Goal: Find specific page/section: Find specific page/section

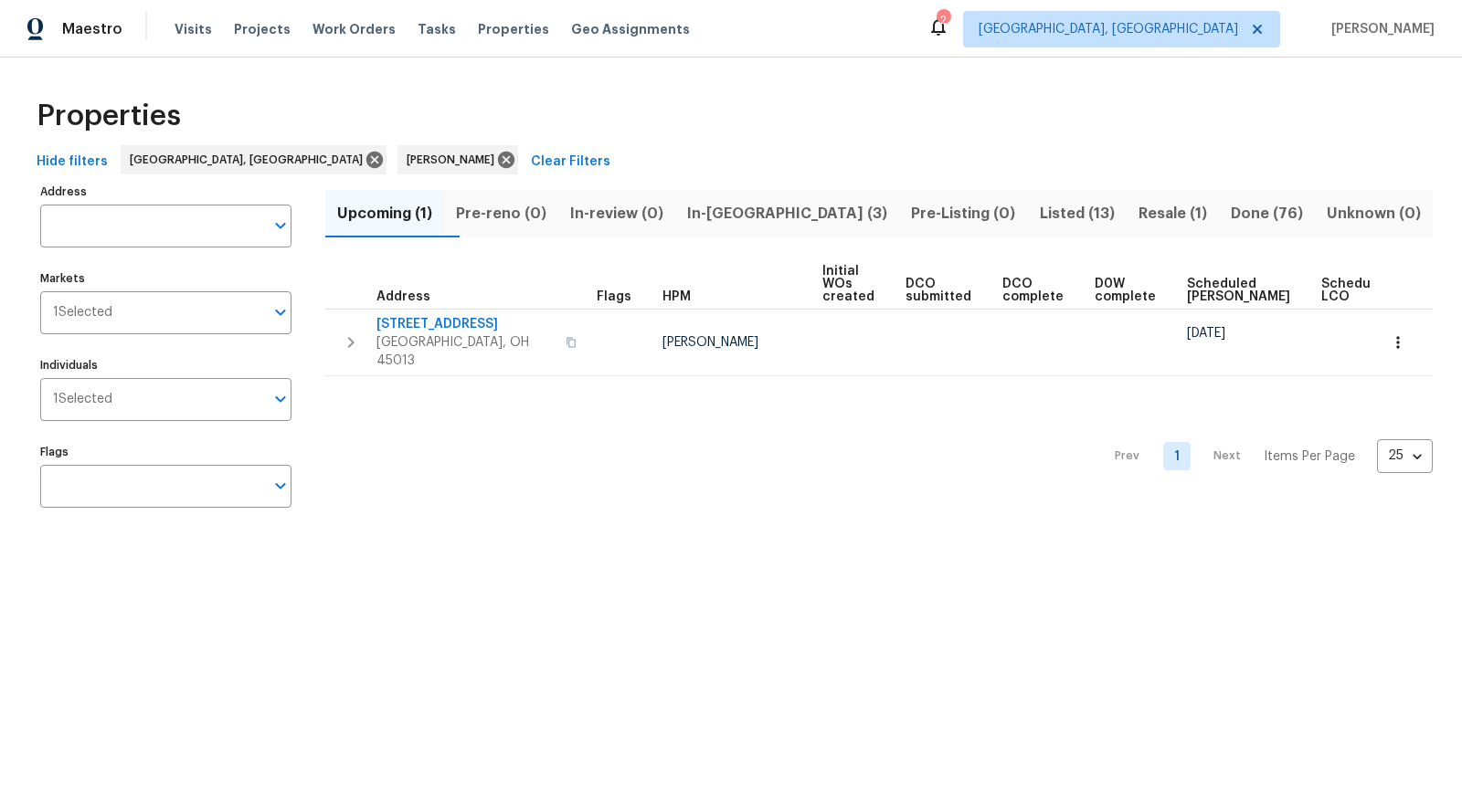
scroll to position [0, 53]
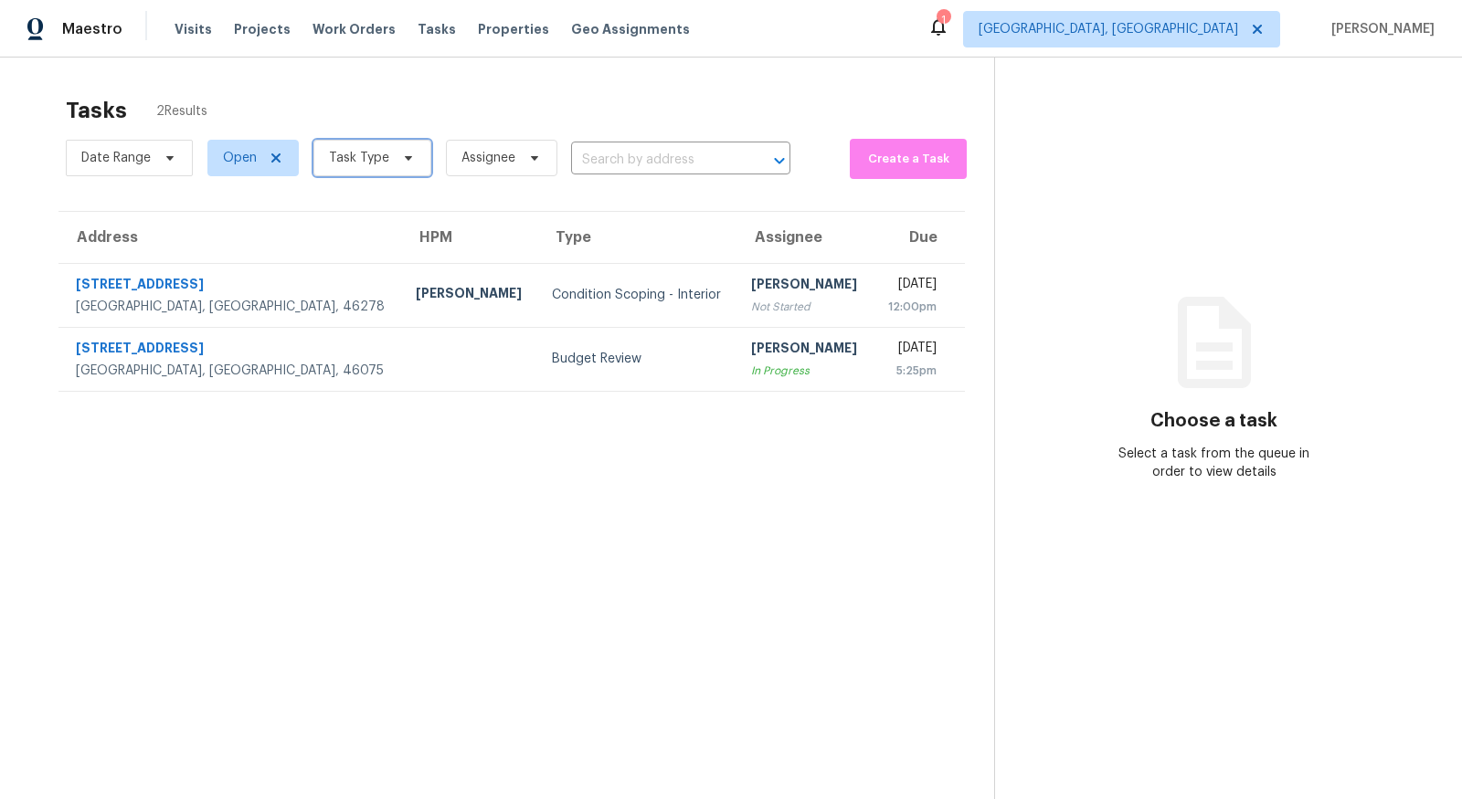
click at [354, 167] on span "Task Type" at bounding box center [372, 158] width 118 height 37
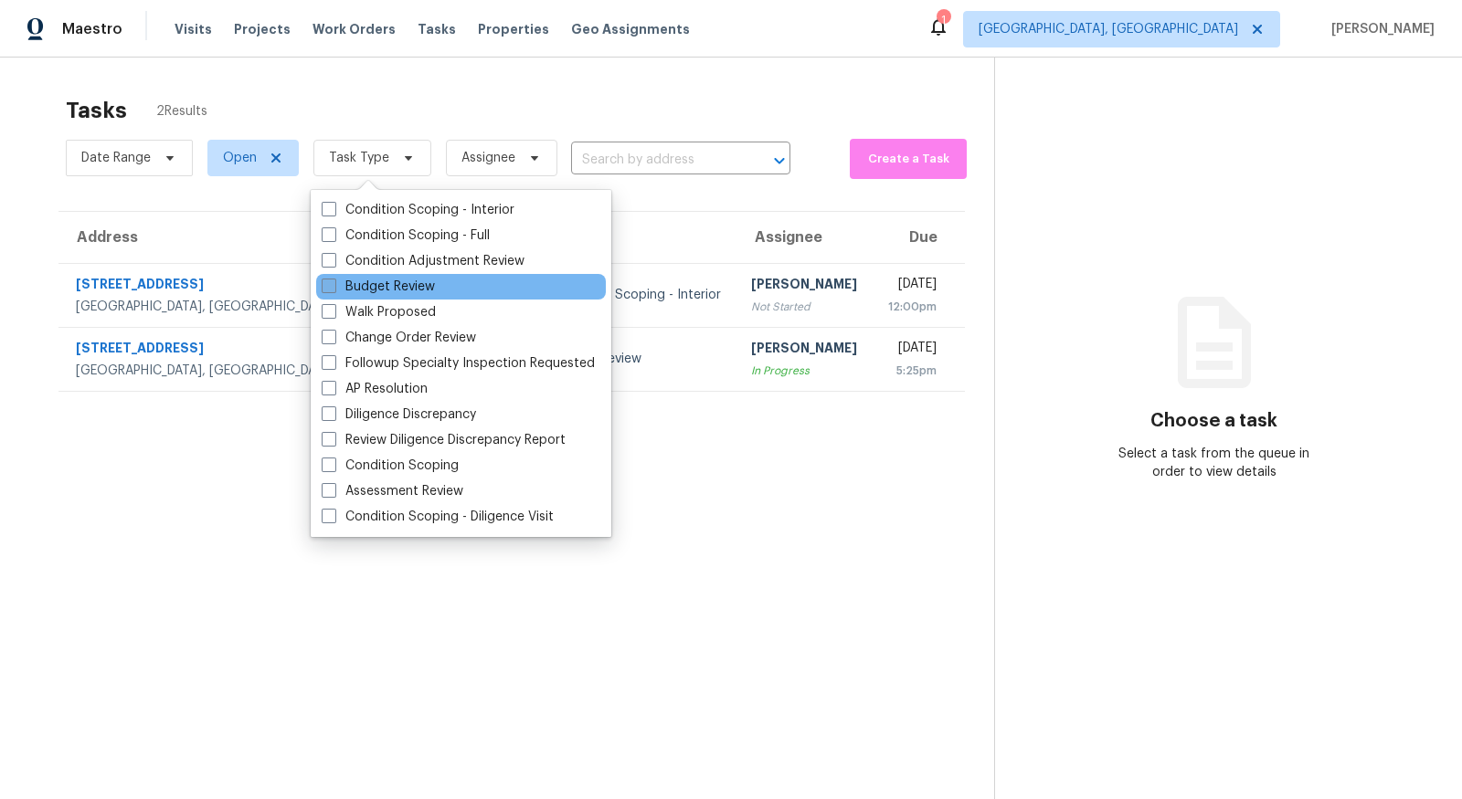
click at [347, 295] on label "Budget Review" at bounding box center [378, 287] width 113 height 18
click at [333, 290] on input "Budget Review" at bounding box center [328, 284] width 12 height 12
checkbox input "true"
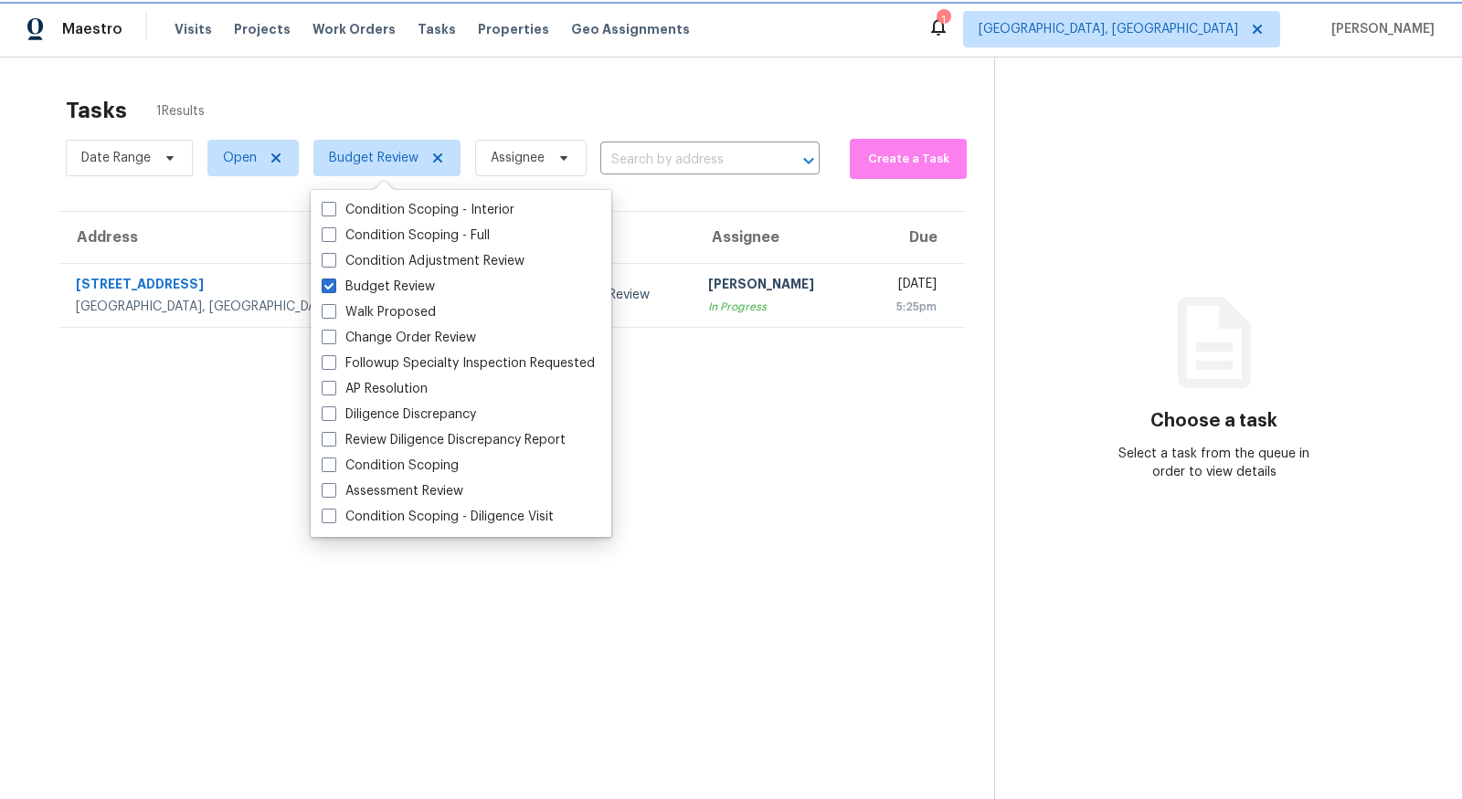
click at [403, 164] on span "Budget Review" at bounding box center [374, 158] width 90 height 18
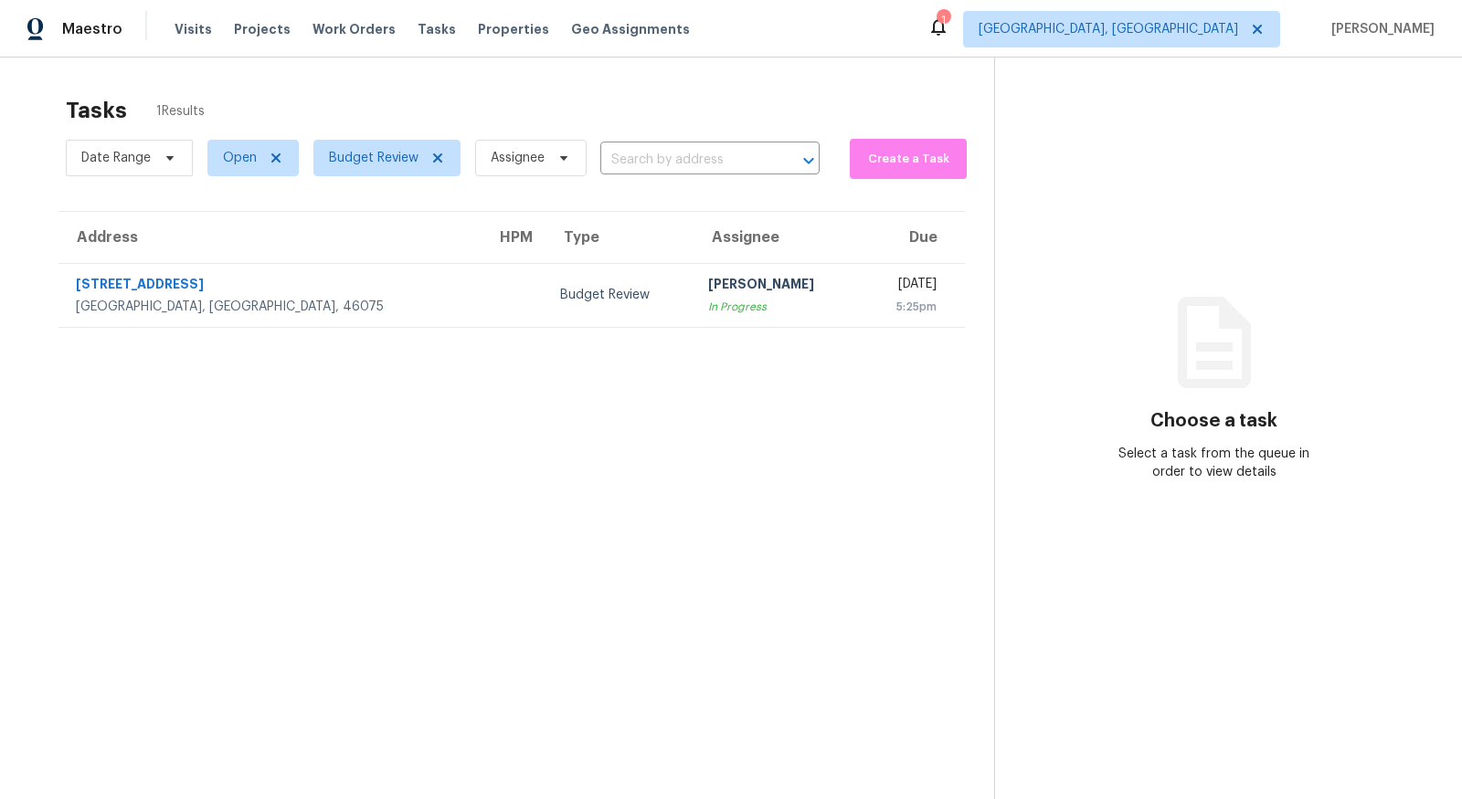
scroll to position [5, 0]
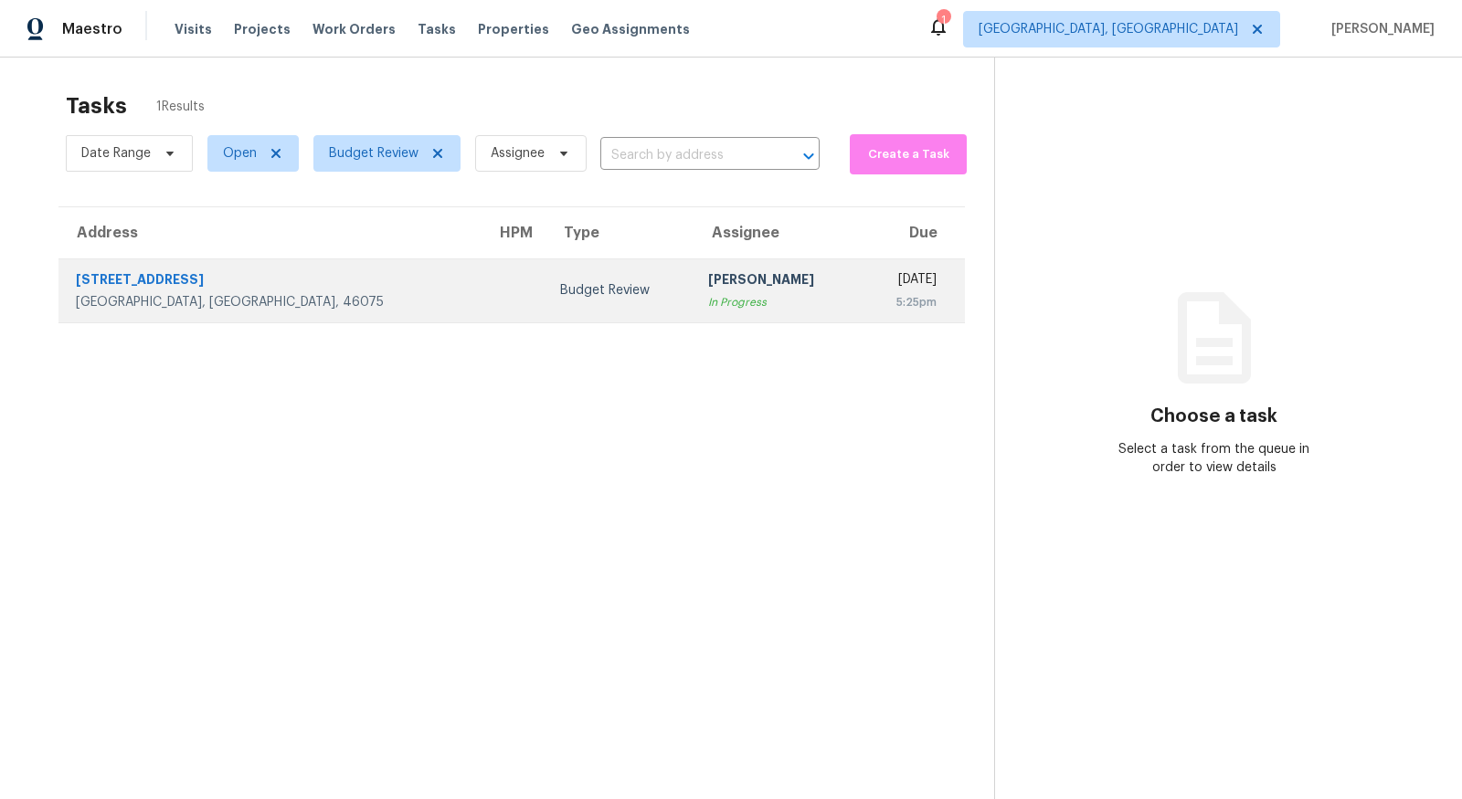
click at [482, 302] on td at bounding box center [514, 291] width 64 height 64
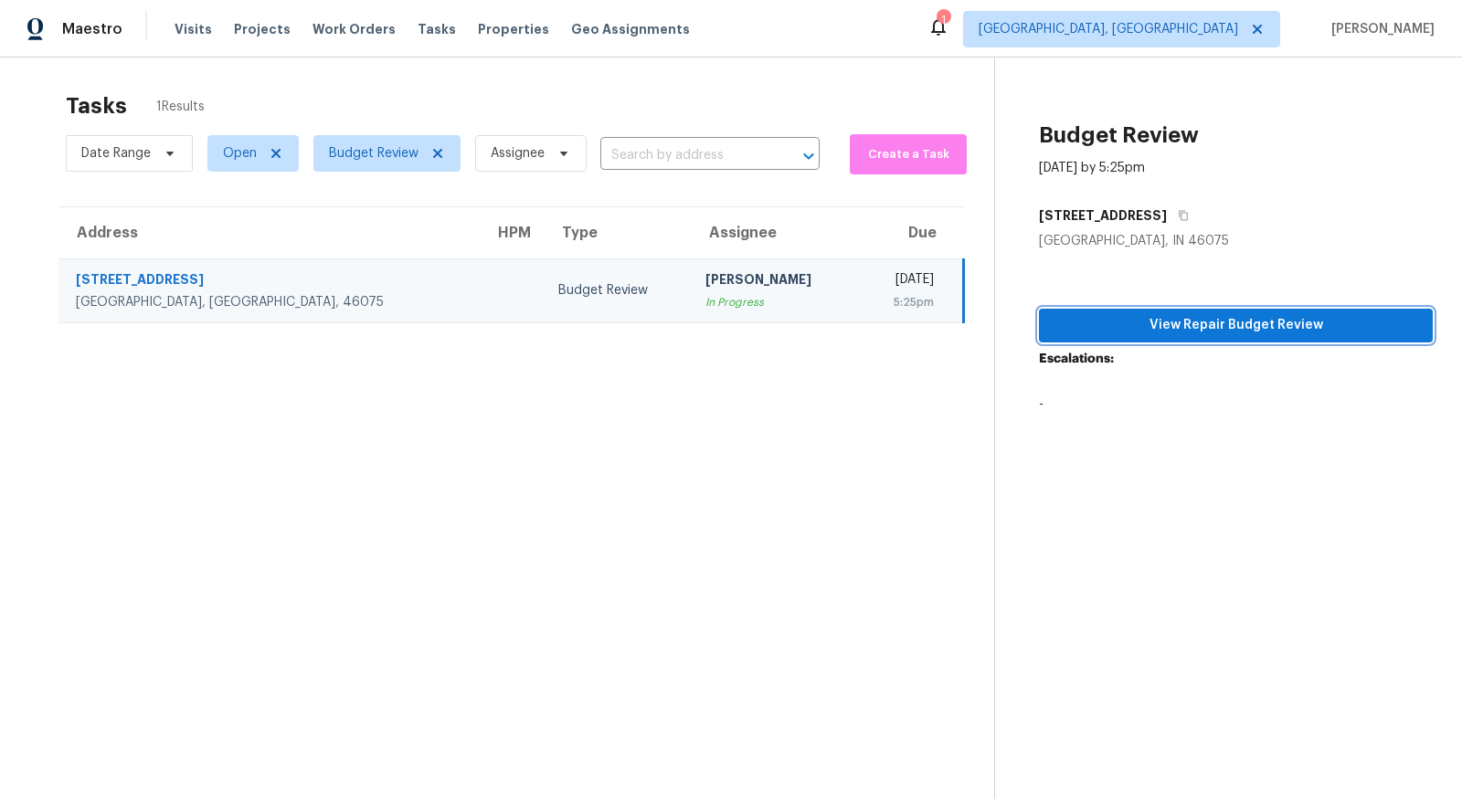
click at [1287, 310] on button "View Repair Budget Review" at bounding box center [1236, 326] width 394 height 34
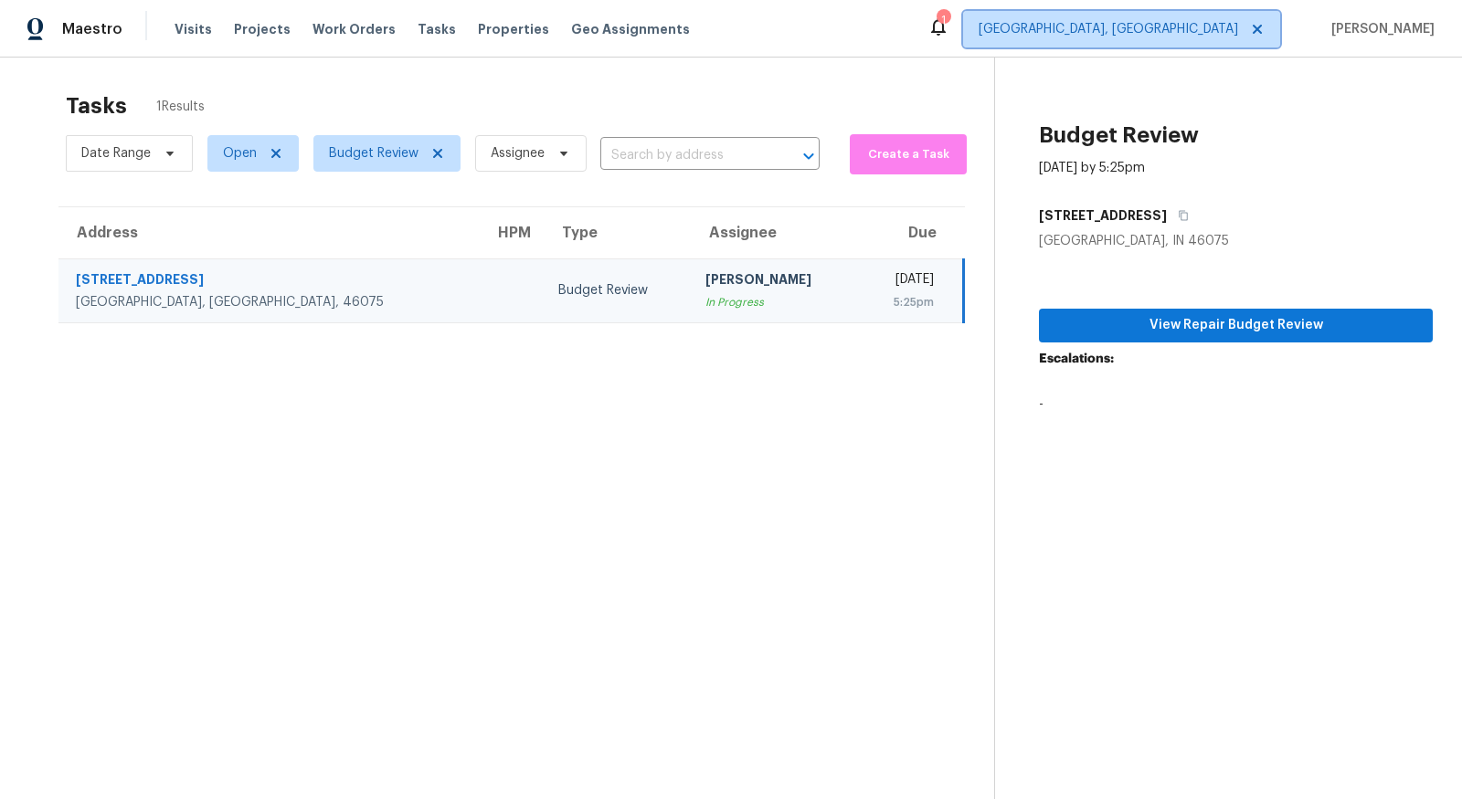
click at [1207, 34] on span "Indianapolis, IN" at bounding box center [1108, 29] width 259 height 18
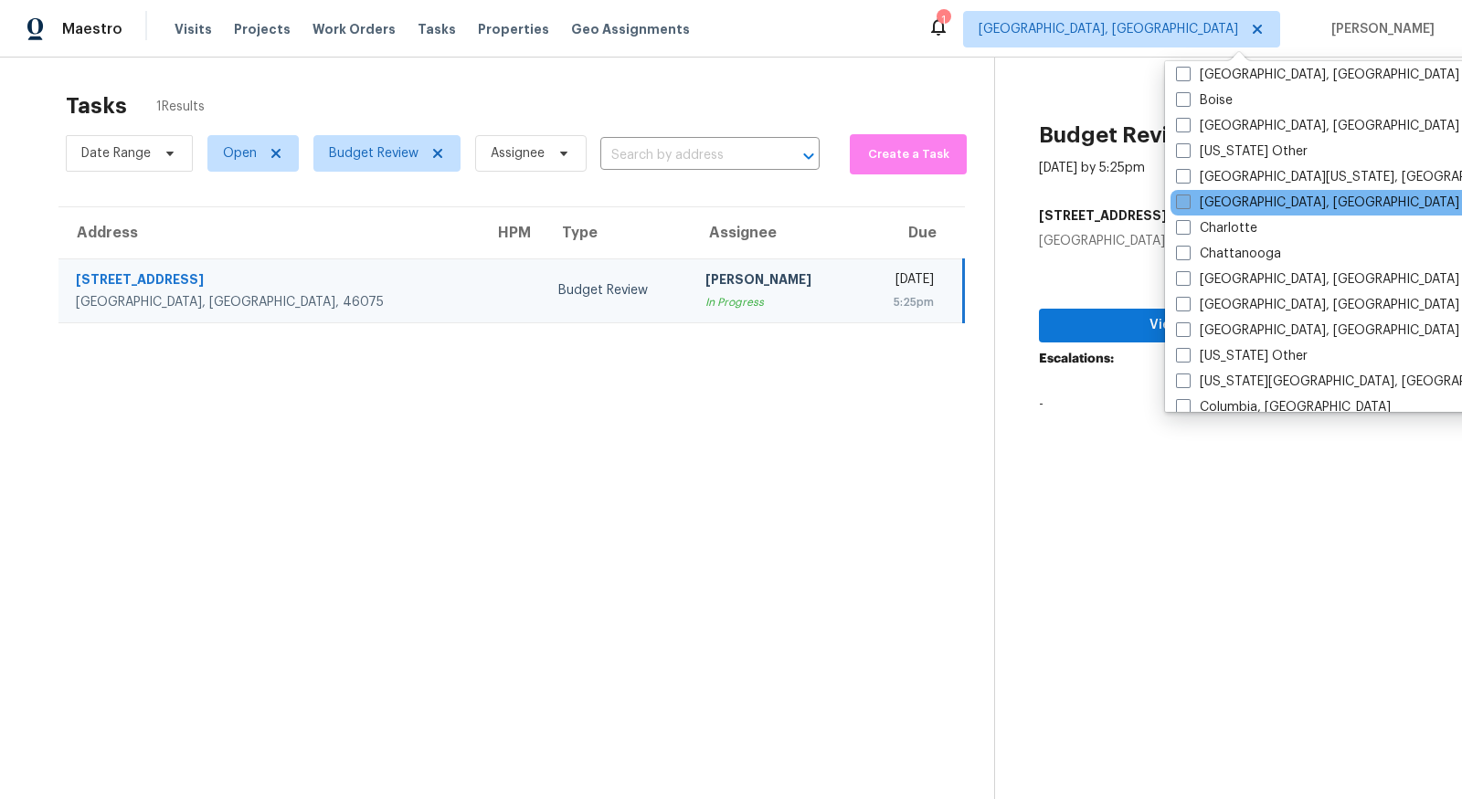
scroll to position [267, 0]
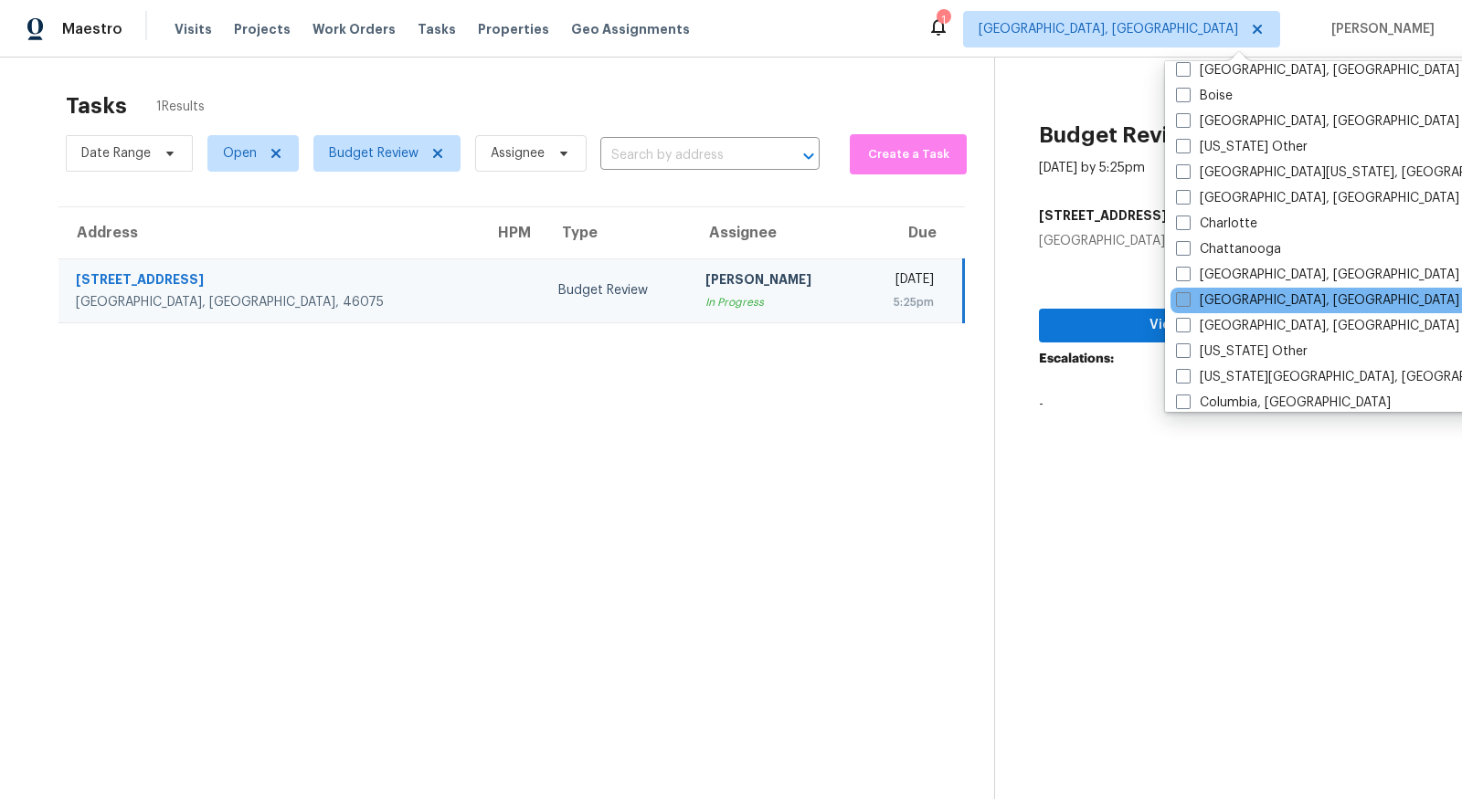
click at [1244, 291] on label "[GEOGRAPHIC_DATA], [GEOGRAPHIC_DATA]" at bounding box center [1317, 300] width 283 height 18
click at [1188, 291] on input "[GEOGRAPHIC_DATA], [GEOGRAPHIC_DATA]" at bounding box center [1182, 297] width 12 height 12
checkbox input "true"
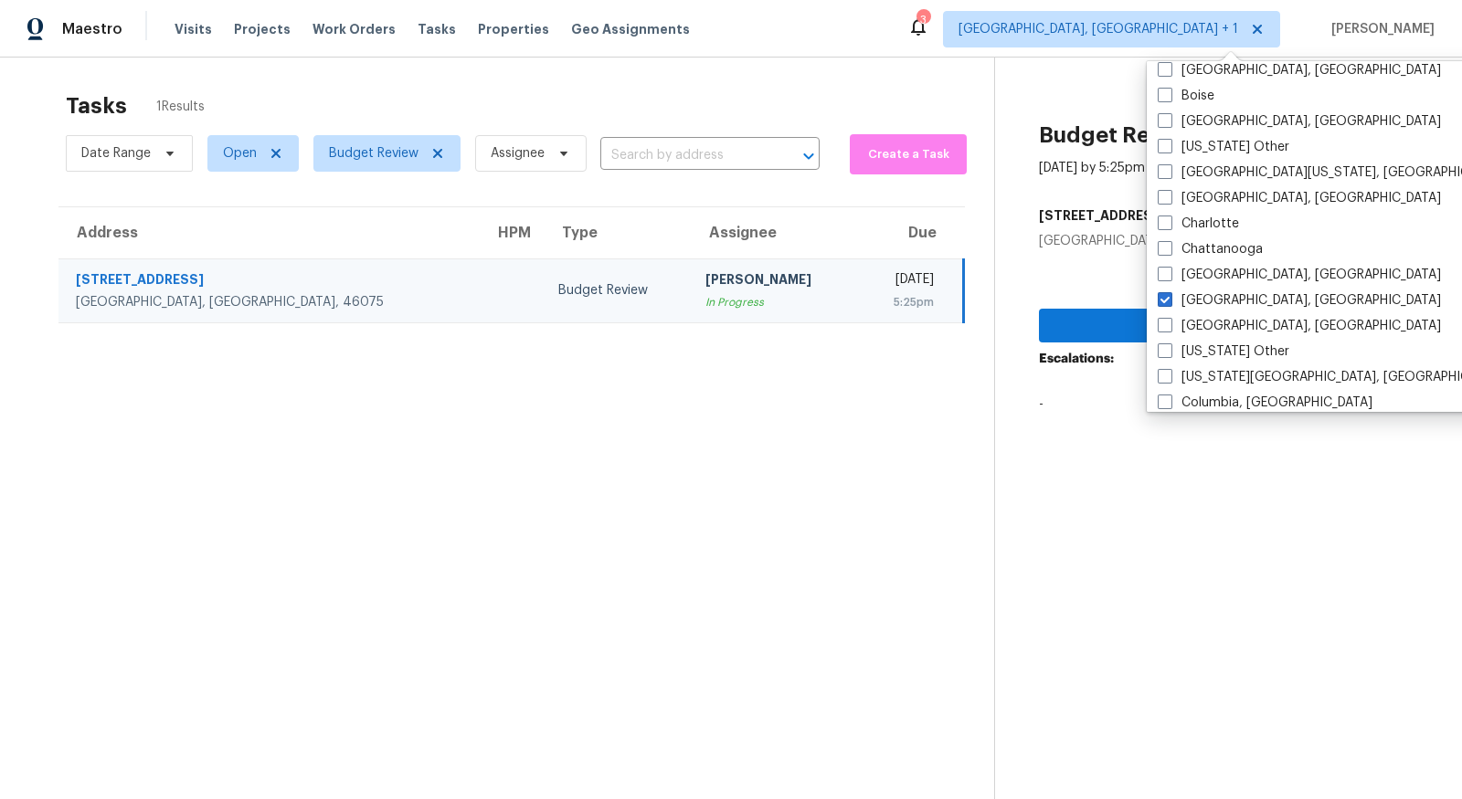
click at [625, 437] on section "Tasks 1 Results Date Range Open Budget Review Assignee ​ Create a Task Address …" at bounding box center [511, 467] width 965 height 770
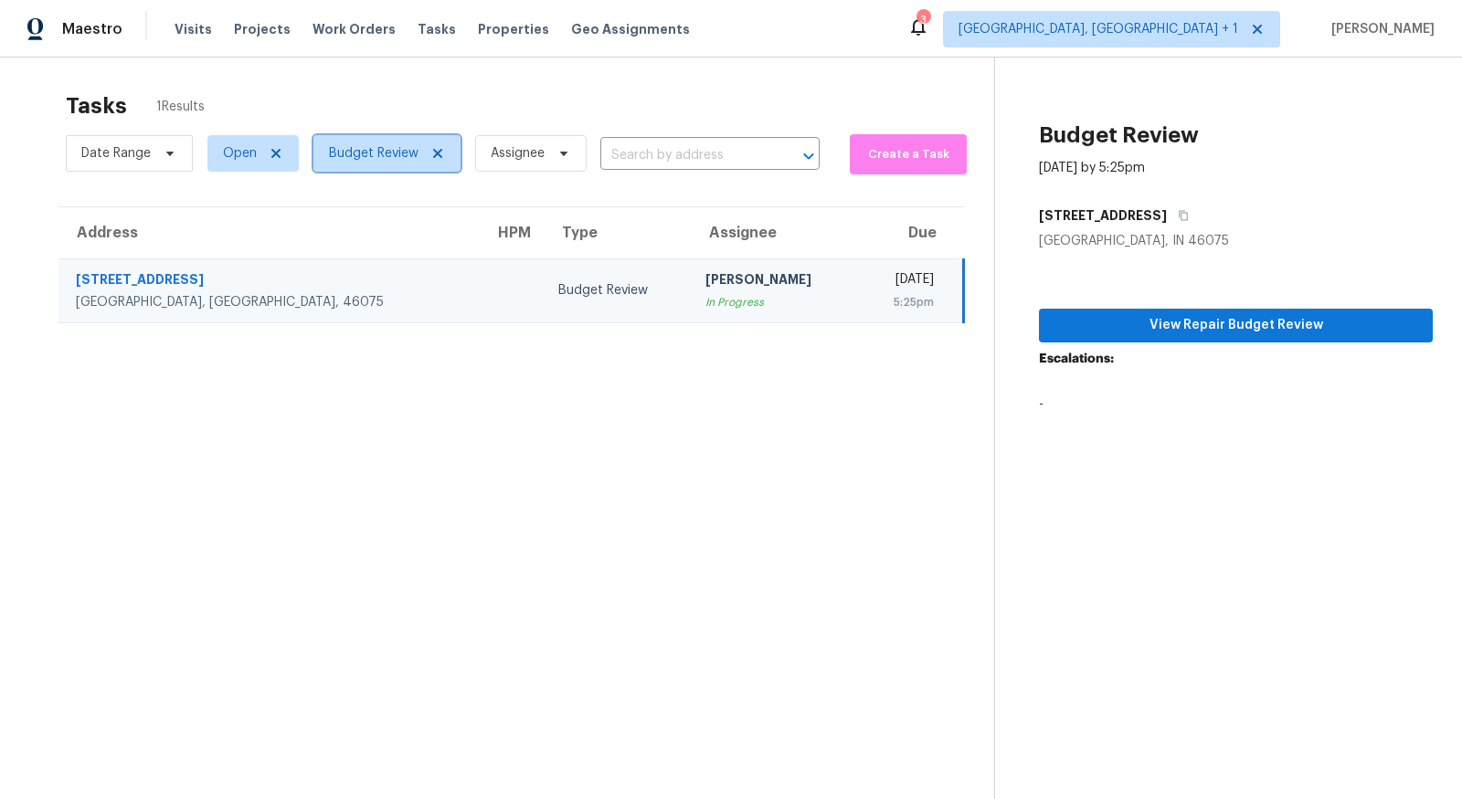
click at [391, 161] on span "Budget Review" at bounding box center [374, 153] width 90 height 18
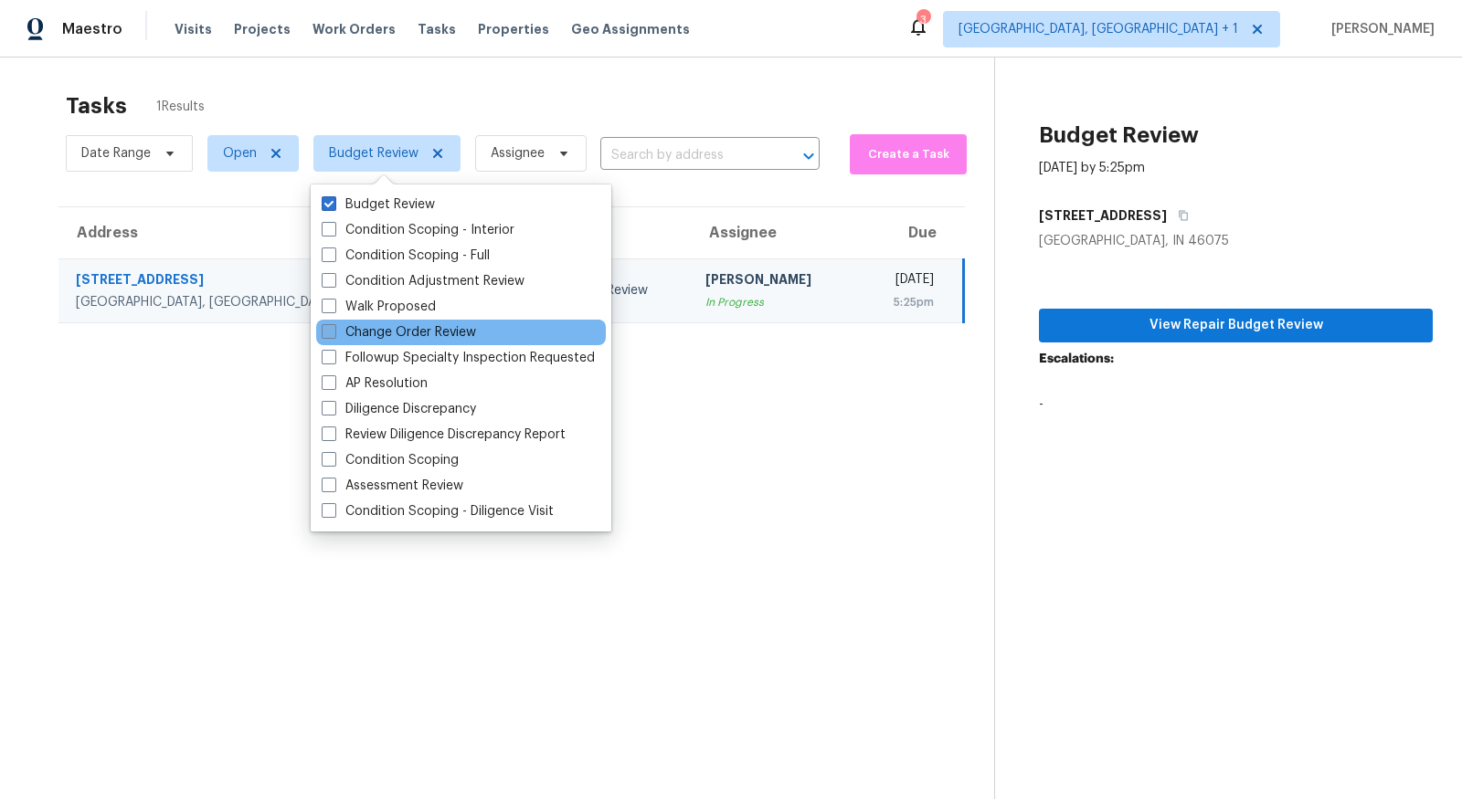
click at [396, 334] on label "Change Order Review" at bounding box center [399, 332] width 154 height 18
click at [333, 334] on input "Change Order Review" at bounding box center [328, 329] width 12 height 12
checkbox input "true"
click at [595, 59] on div "Tasks 1 Results Date Range Open Budget Review + 1 Assignee ​ Create a Task Addr…" at bounding box center [731, 452] width 1462 height 799
